Goal: Task Accomplishment & Management: Manage account settings

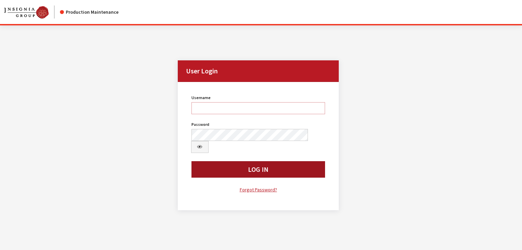
type input "kcallahan"
click at [234, 163] on button "Log In" at bounding box center [258, 169] width 134 height 16
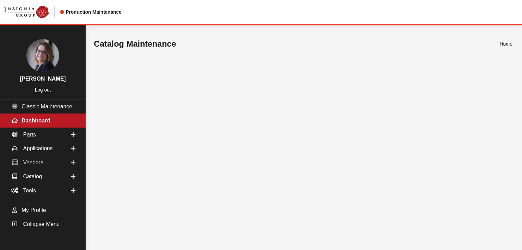
click at [70, 162] on link "Vendors" at bounding box center [43, 162] width 86 height 14
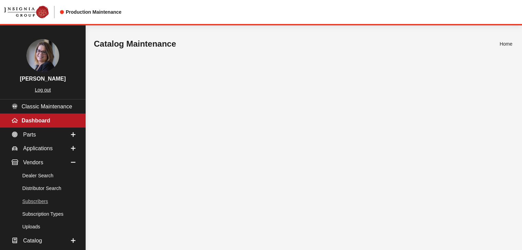
click at [32, 204] on link "Subscribers" at bounding box center [43, 201] width 86 height 13
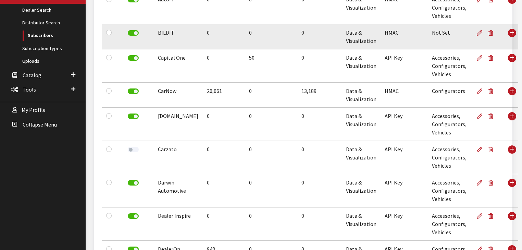
scroll to position [158, 0]
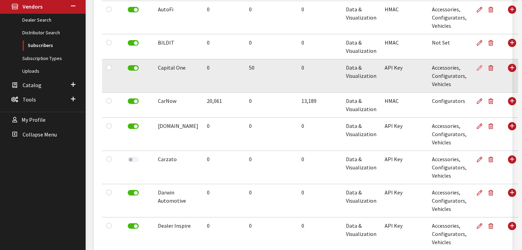
click at [477, 68] on icon at bounding box center [479, 67] width 5 height 5
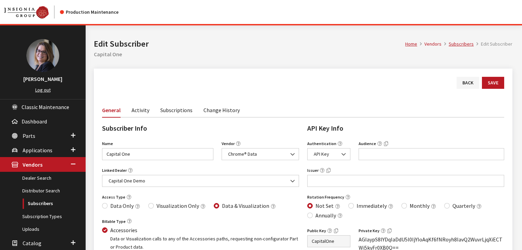
click at [170, 107] on link "Subscriptions" at bounding box center [176, 109] width 32 height 14
